Goal: Information Seeking & Learning: Learn about a topic

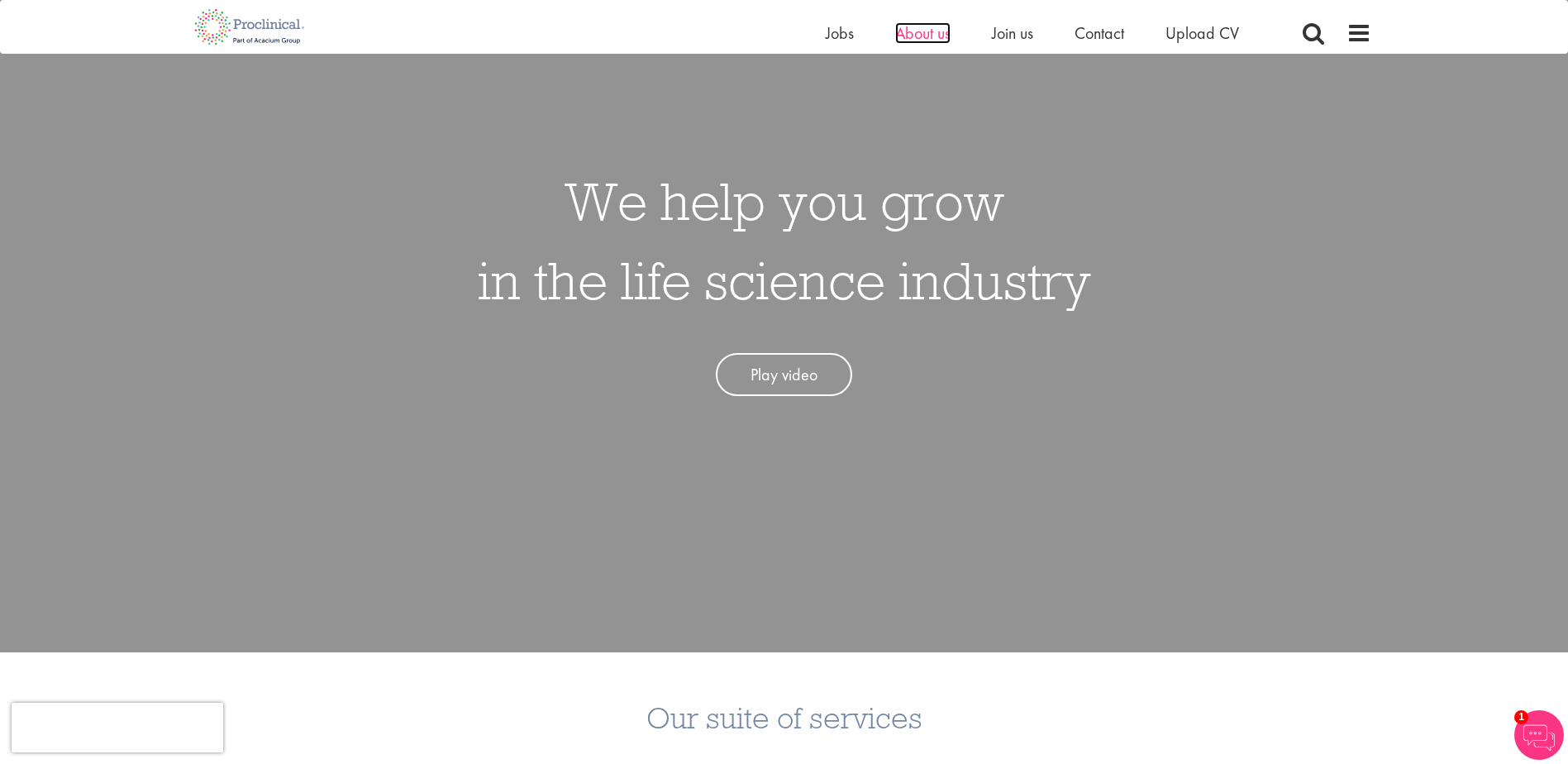
click at [944, 30] on span "About us" at bounding box center [923, 33] width 55 height 21
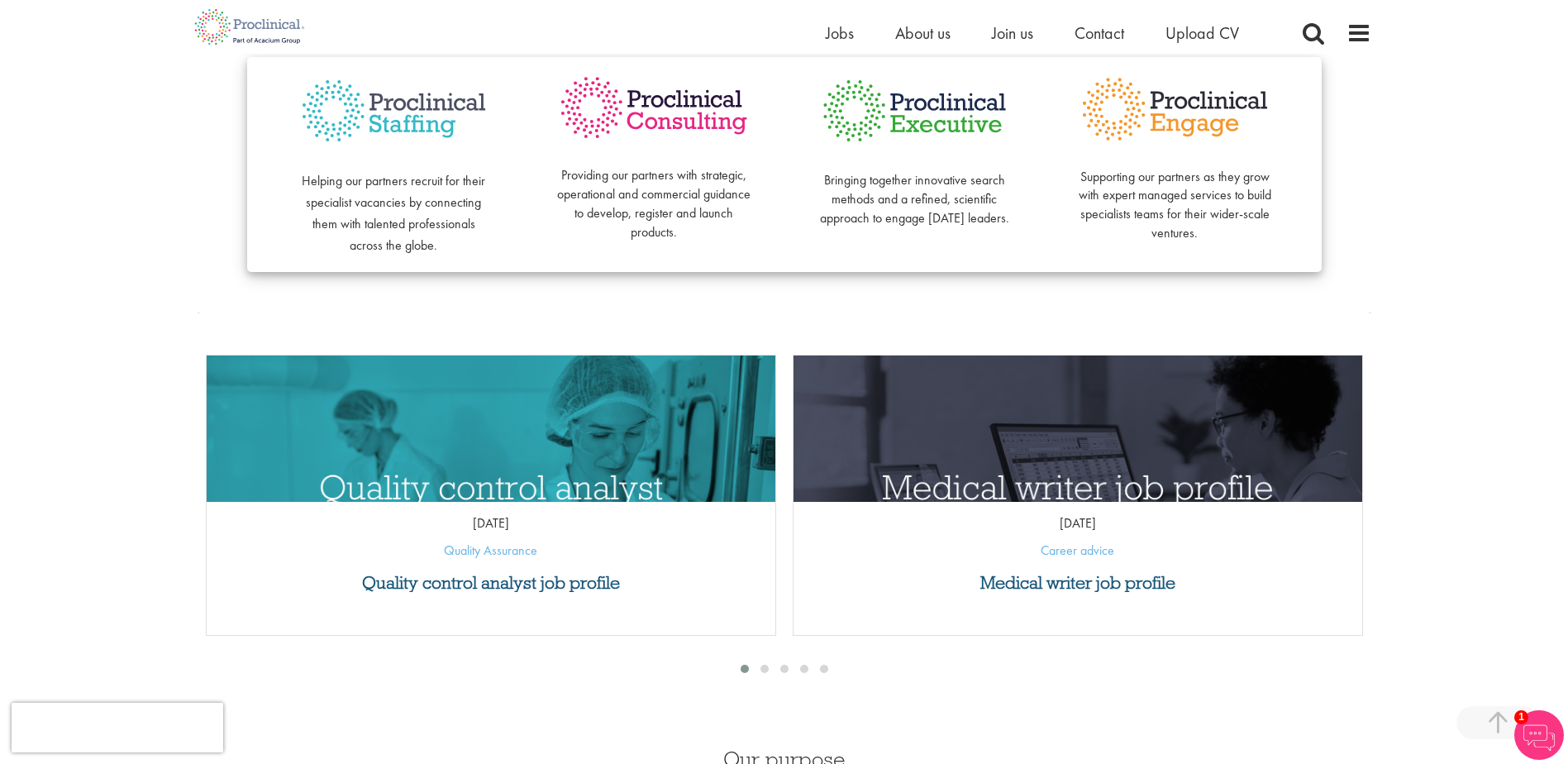
scroll to position [578, 0]
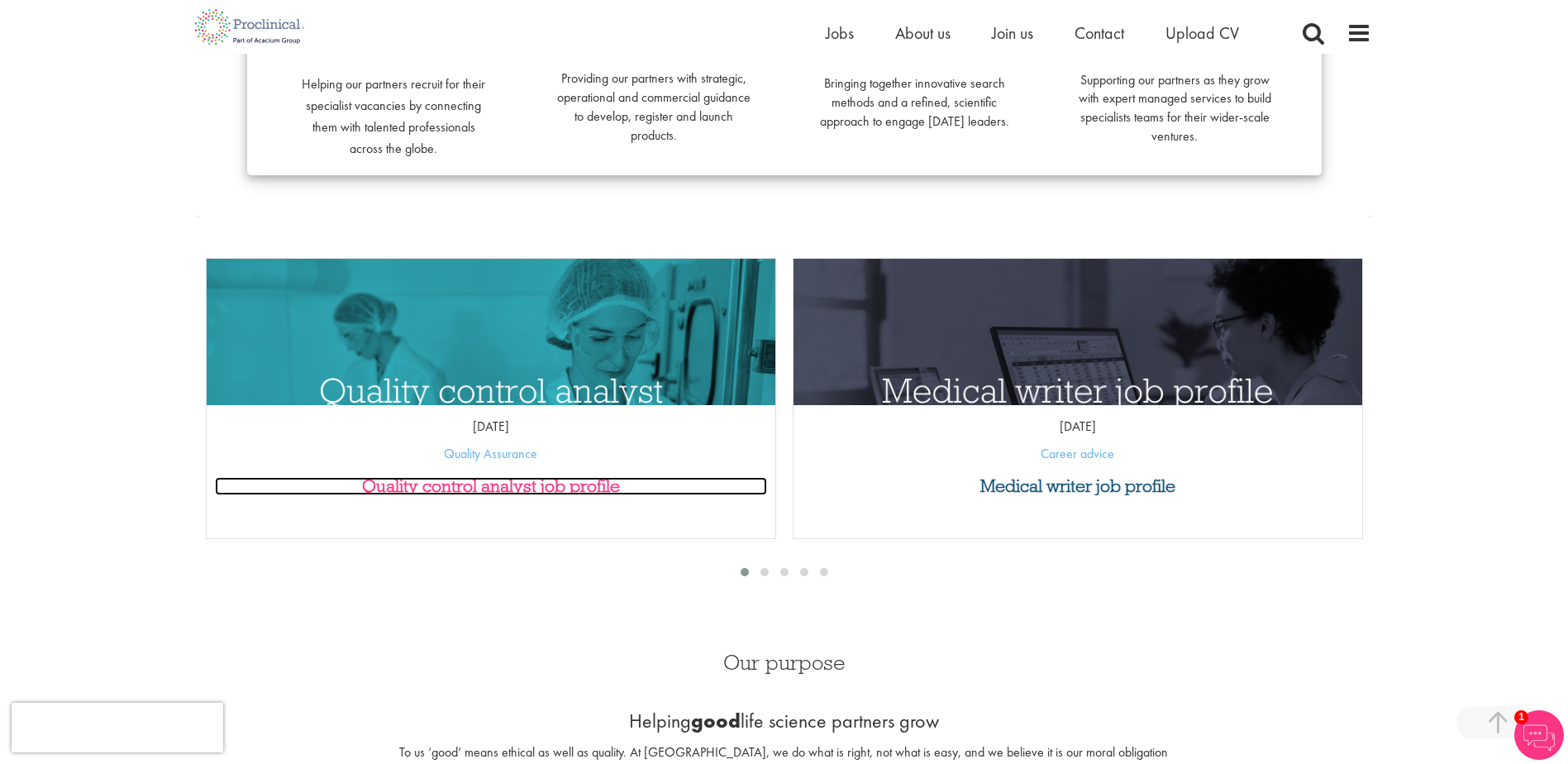
click at [502, 481] on h3 "Quality control analyst job profile" at bounding box center [491, 486] width 553 height 18
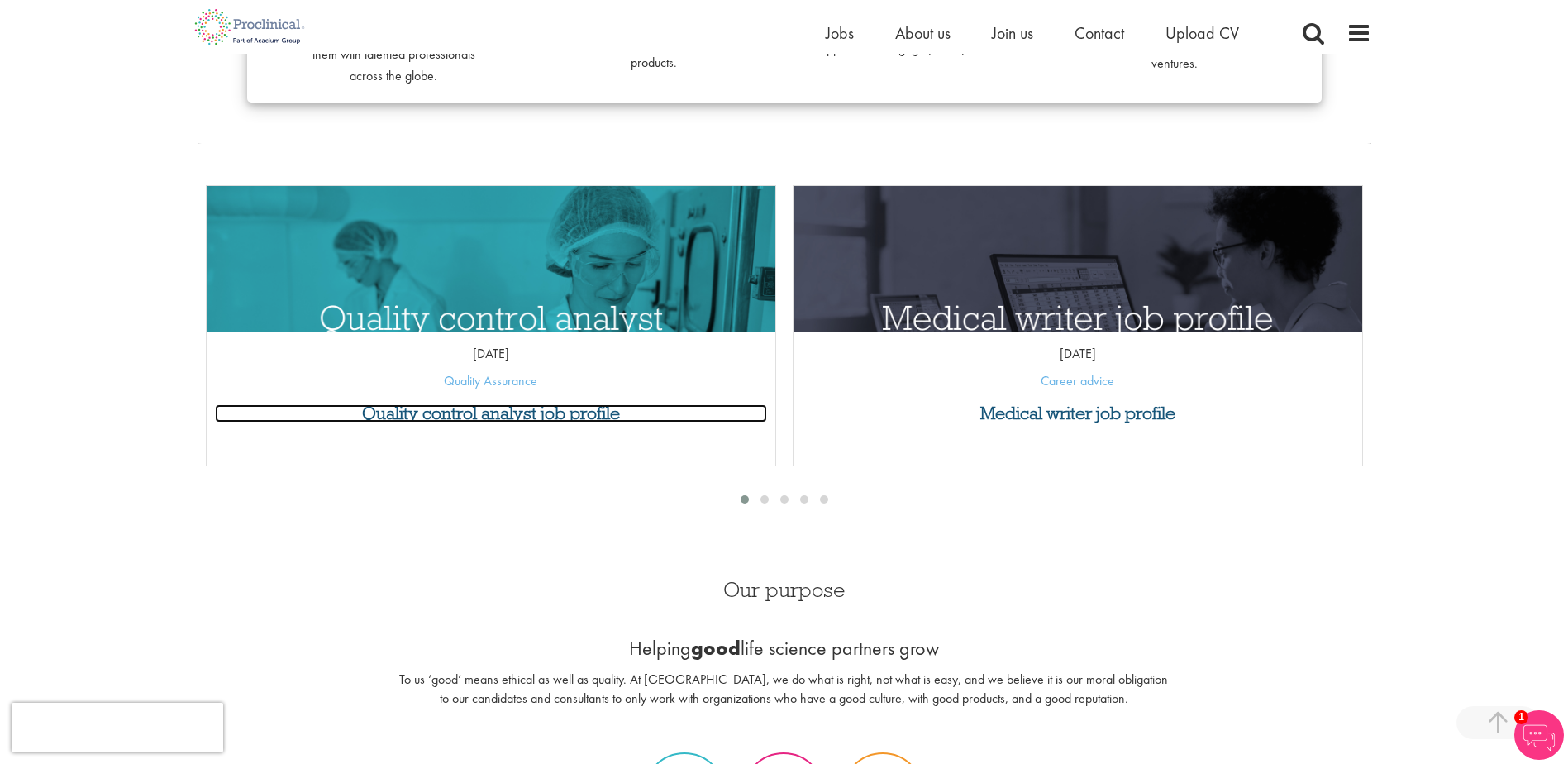
scroll to position [413, 0]
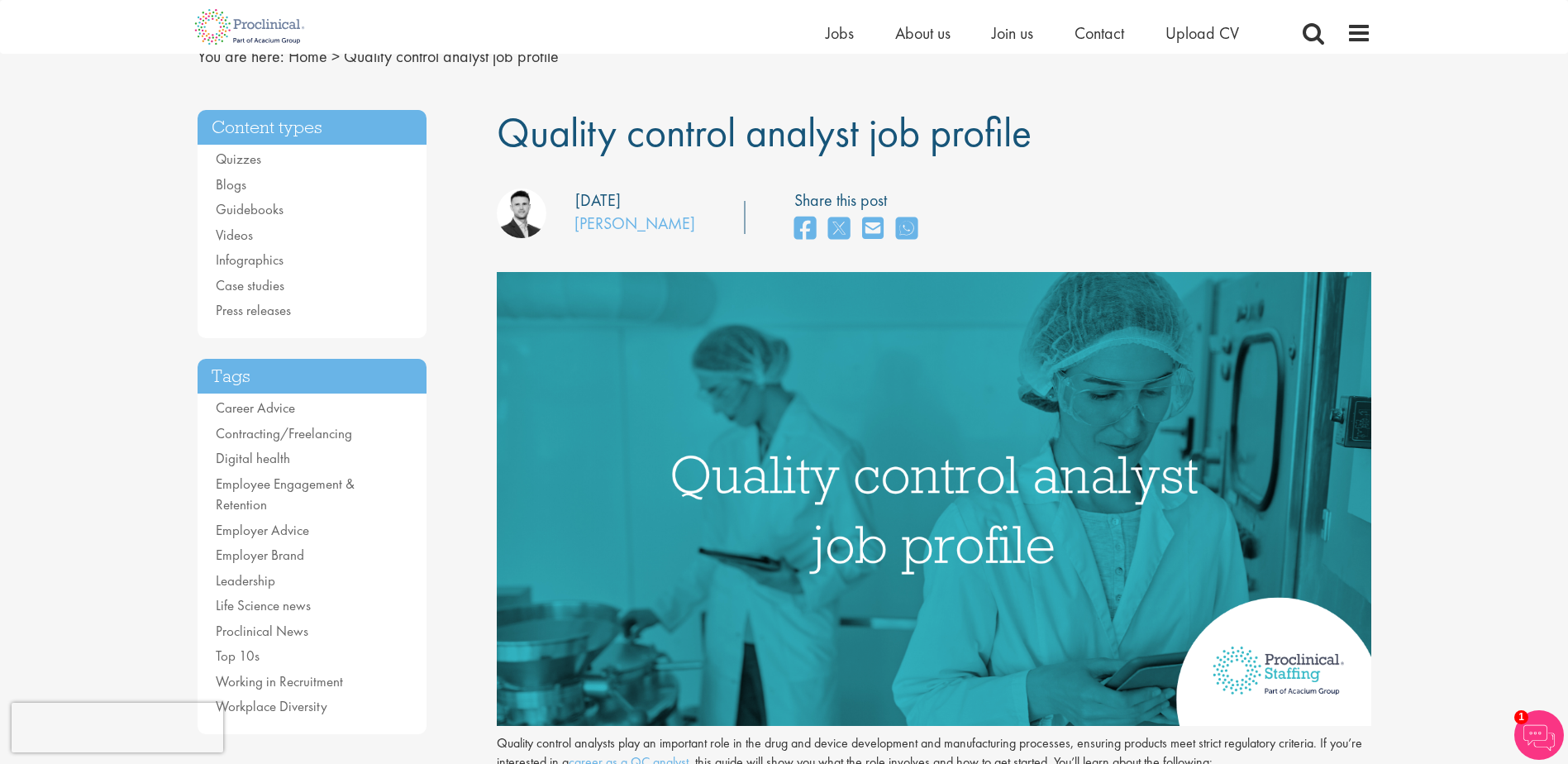
scroll to position [93, 0]
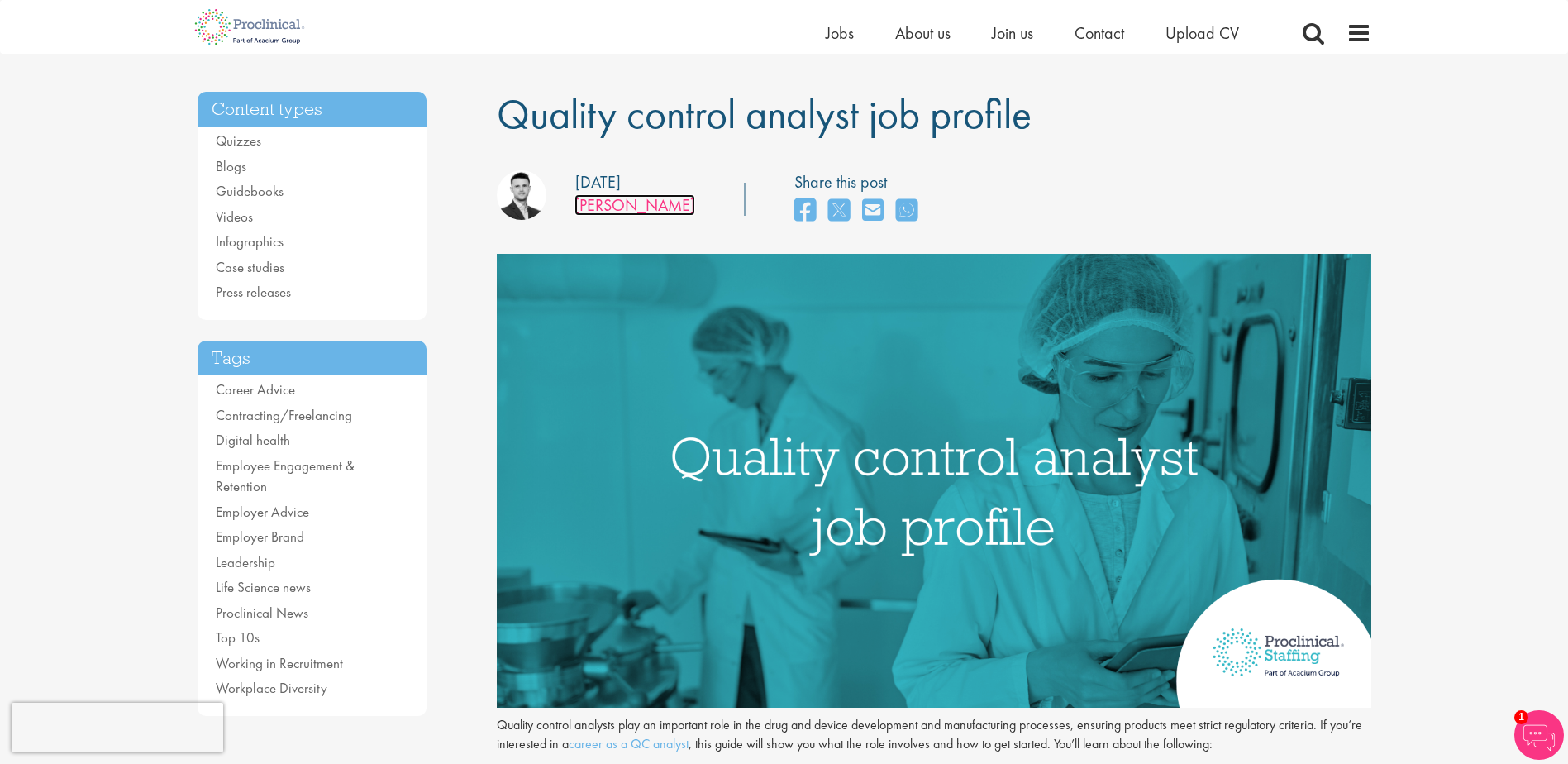
click at [607, 199] on link "[PERSON_NAME]" at bounding box center [635, 205] width 121 height 21
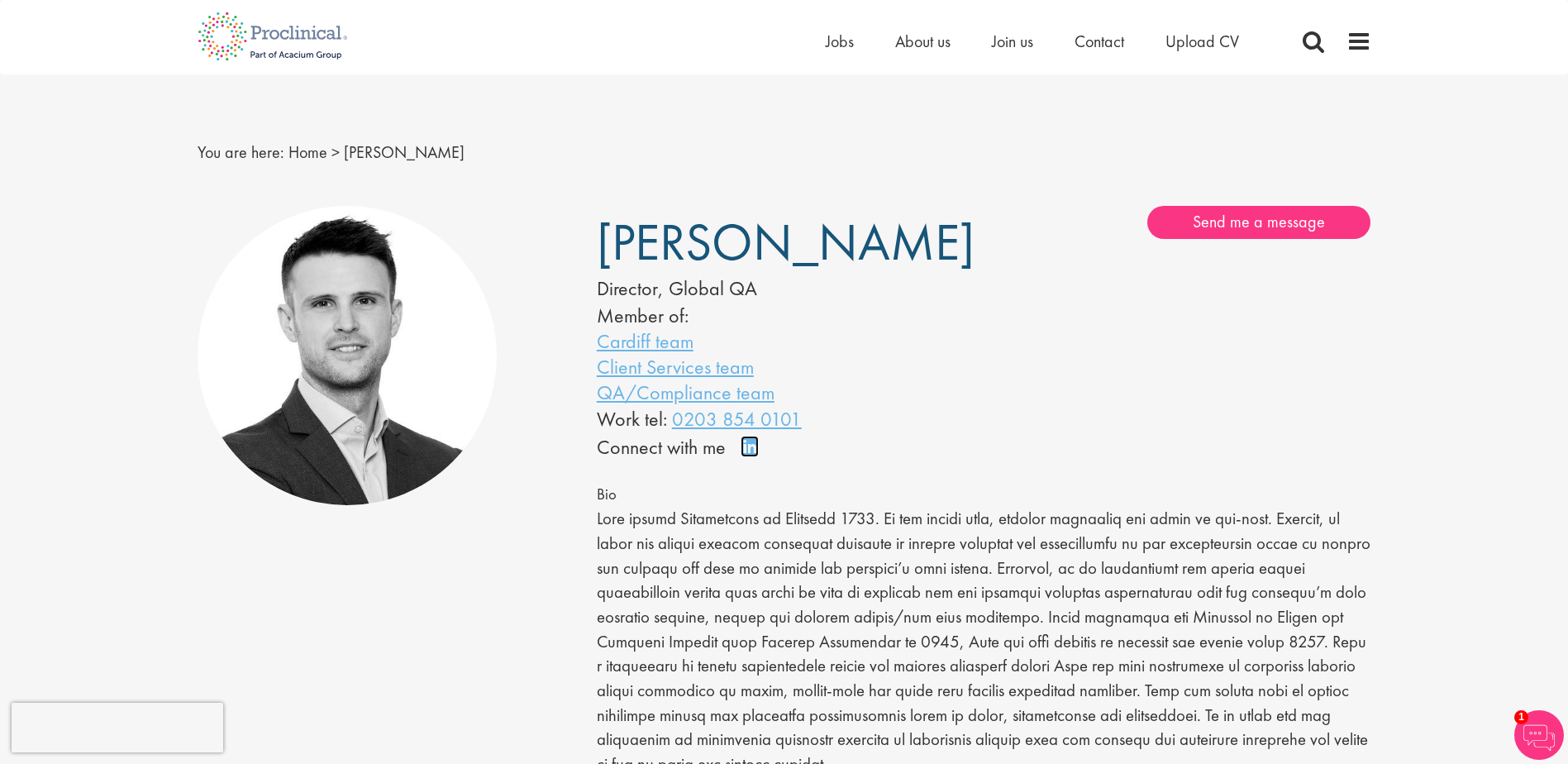
click at [745, 454] on link "Connect on LinkedIn" at bounding box center [755, 454] width 29 height 0
